Goal: Task Accomplishment & Management: Use online tool/utility

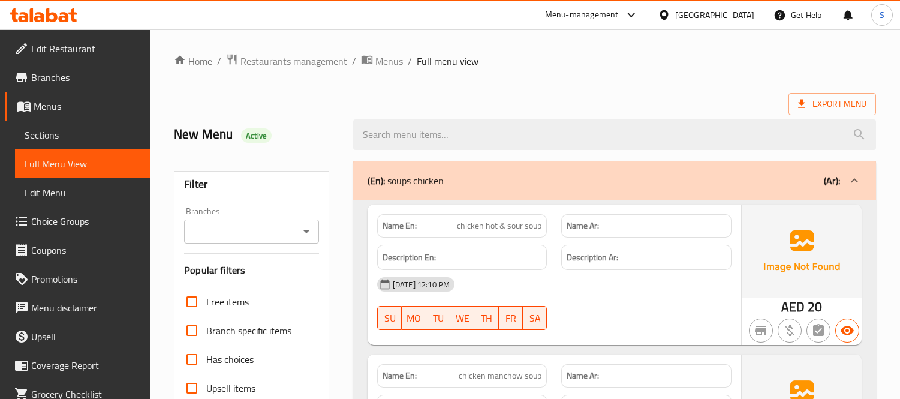
scroll to position [13704, 0]
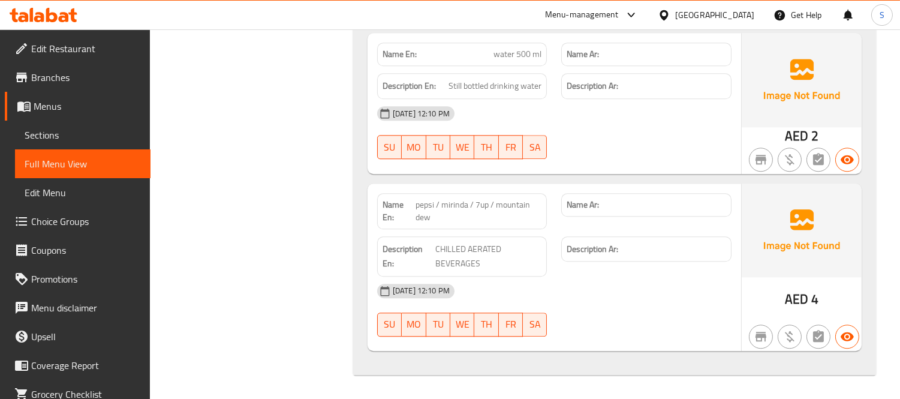
click at [723, 19] on div "[GEOGRAPHIC_DATA]" at bounding box center [714, 14] width 79 height 13
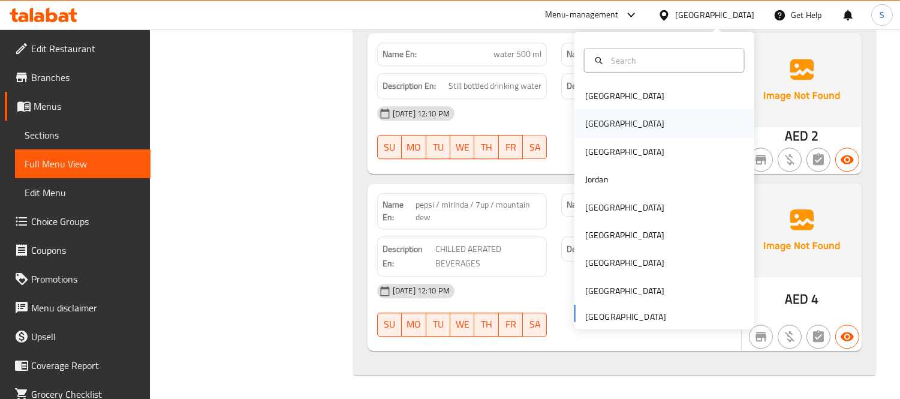
click at [601, 122] on div "[GEOGRAPHIC_DATA]" at bounding box center [625, 124] width 98 height 28
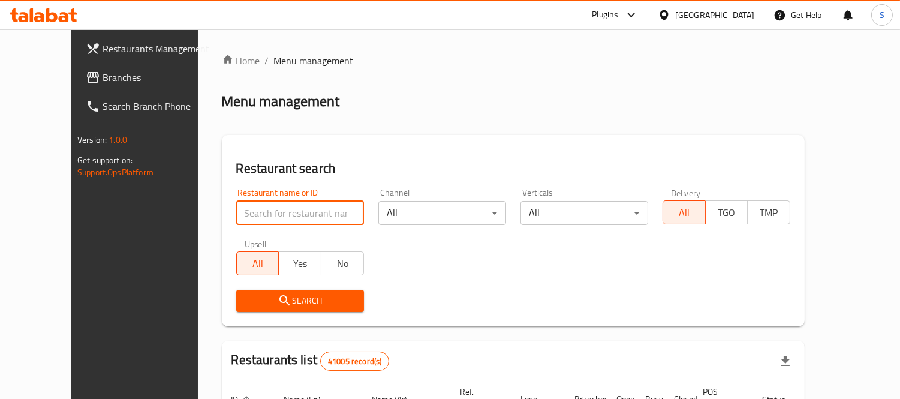
drag, startPoint x: 314, startPoint y: 211, endPoint x: 296, endPoint y: 203, distance: 19.1
click at [314, 211] on input "search" at bounding box center [300, 213] width 128 height 24
paste input "الشبراوي اشارة الوزير"
type input "الشبراوي اشارة الوزير"
click button "Search" at bounding box center [300, 301] width 128 height 22
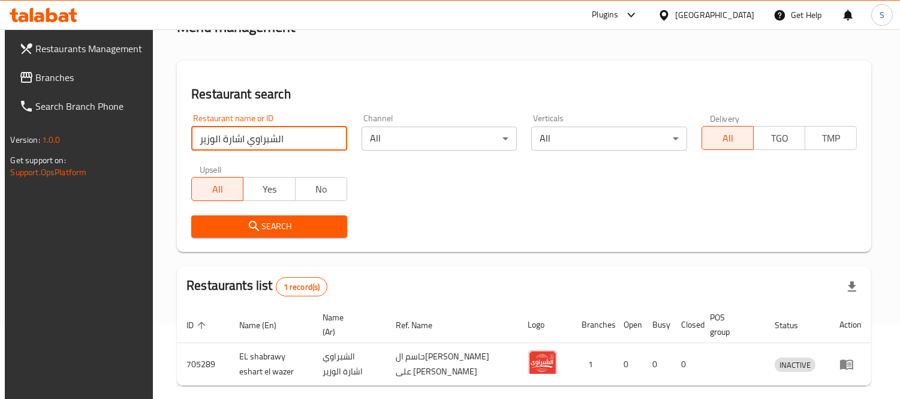
scroll to position [126, 0]
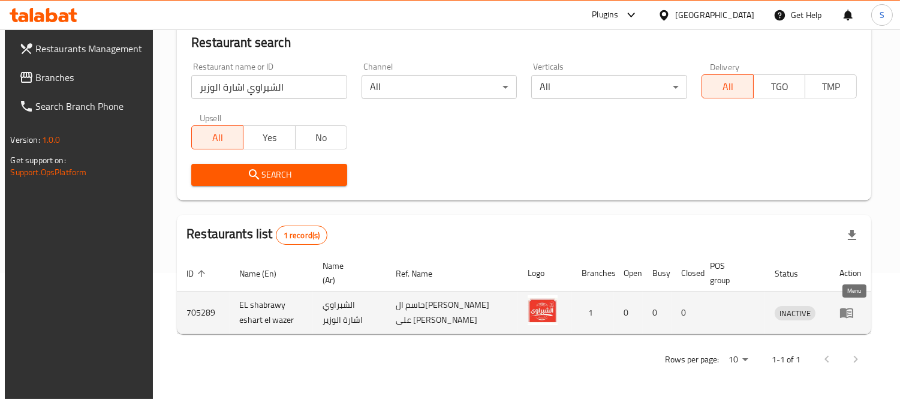
click at [847, 315] on icon "enhanced table" at bounding box center [846, 313] width 13 height 10
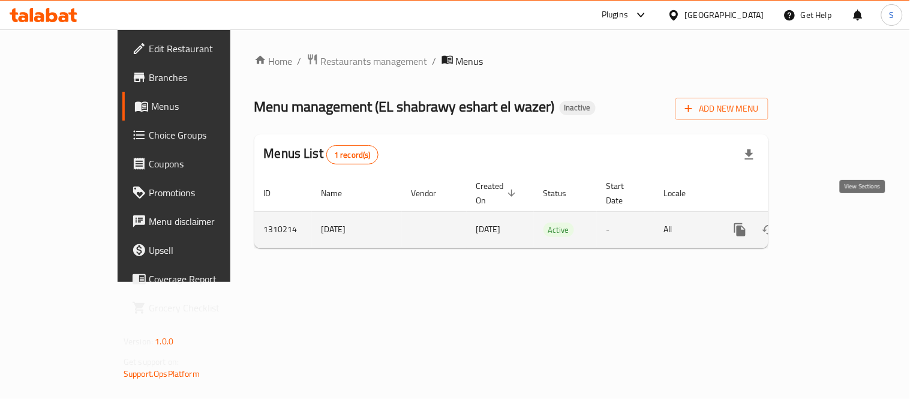
click at [841, 215] on link "enhanced table" at bounding box center [826, 229] width 29 height 29
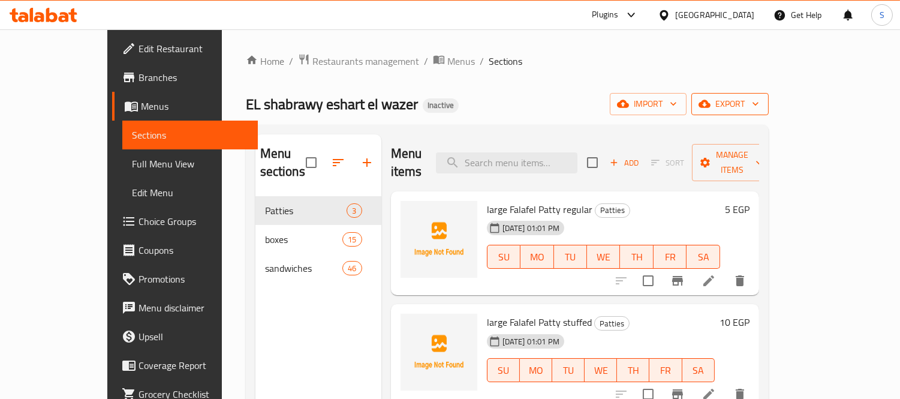
click at [769, 114] on button "export" at bounding box center [730, 104] width 77 height 22
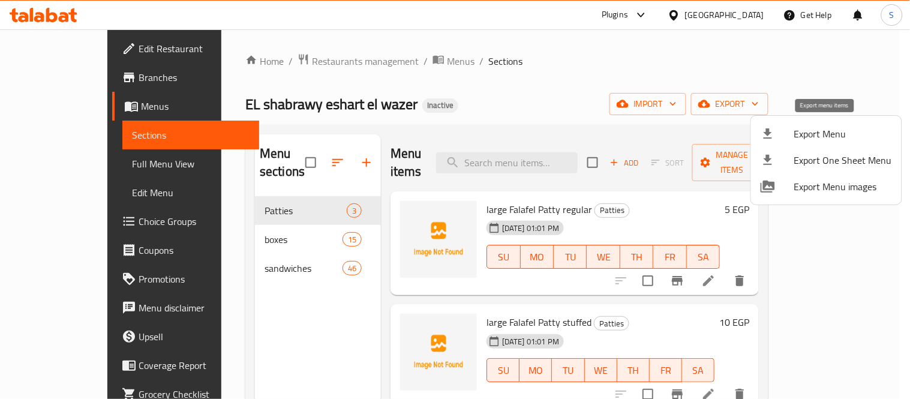
click at [802, 130] on span "Export Menu" at bounding box center [843, 134] width 98 height 14
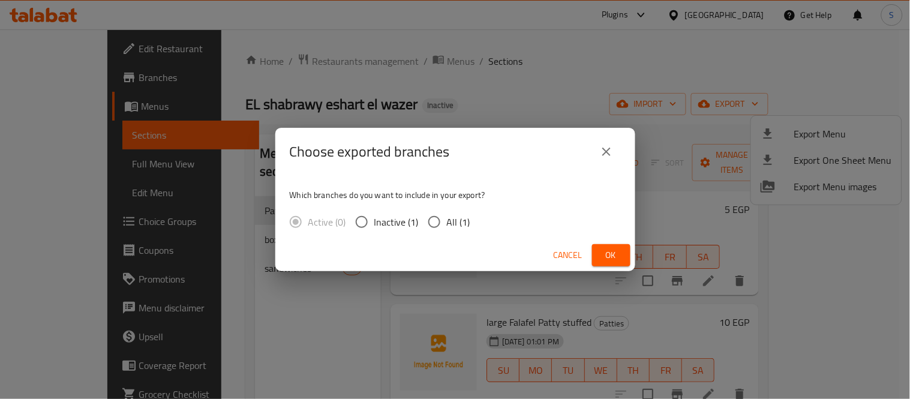
click at [448, 212] on label "All (1)" at bounding box center [446, 221] width 49 height 25
click at [447, 212] on input "All (1)" at bounding box center [434, 221] width 25 height 25
radio input "true"
click at [608, 251] on span "Ok" at bounding box center [611, 255] width 19 height 15
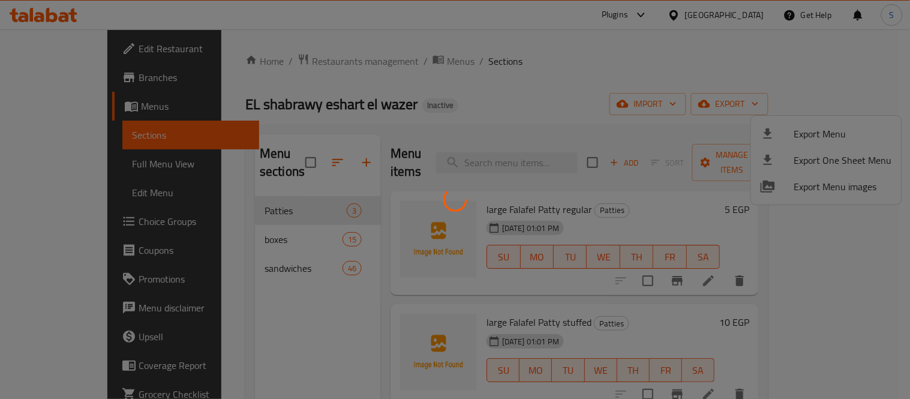
click at [69, 157] on div at bounding box center [455, 199] width 910 height 399
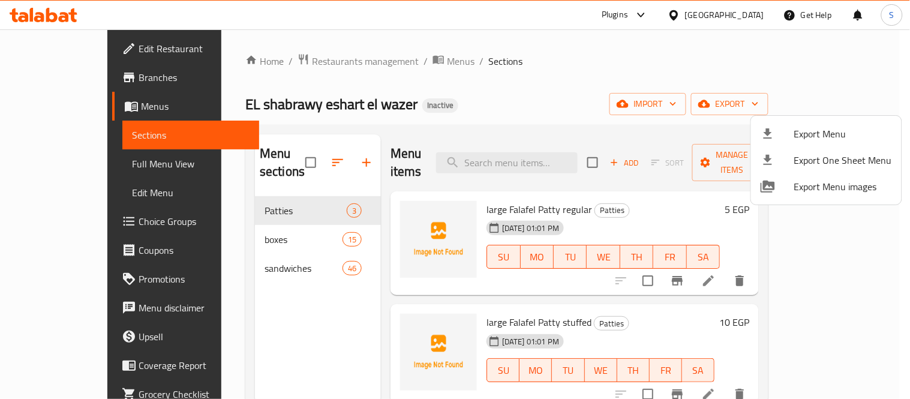
click at [70, 173] on div at bounding box center [455, 199] width 910 height 399
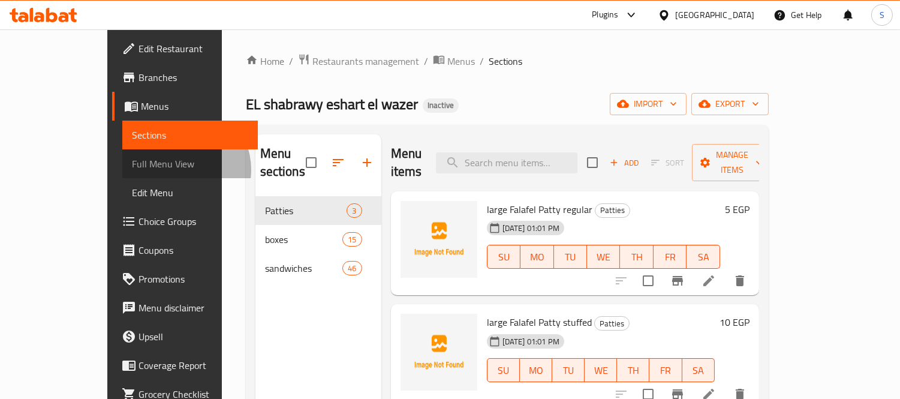
click at [132, 170] on span "Full Menu View" at bounding box center [190, 164] width 116 height 14
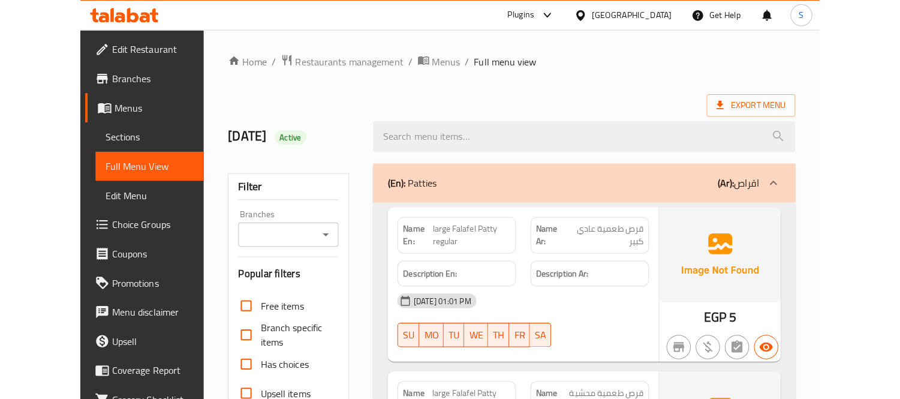
scroll to position [67, 0]
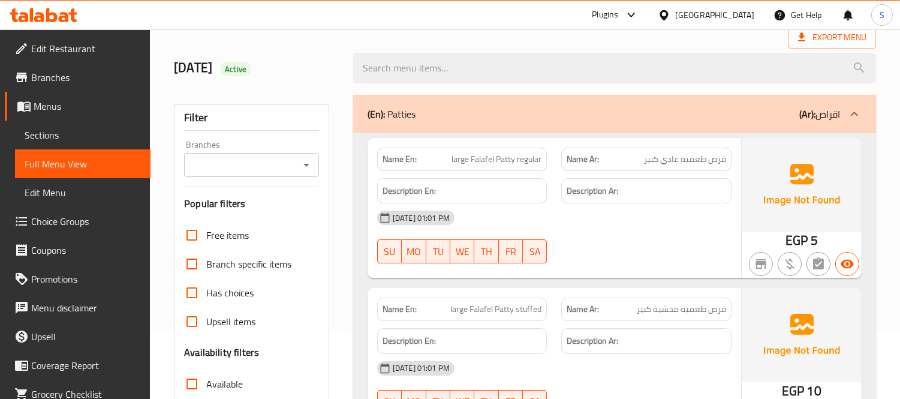
click at [680, 176] on div "Description Ar:" at bounding box center [646, 191] width 185 height 40
